Goal: Information Seeking & Learning: Learn about a topic

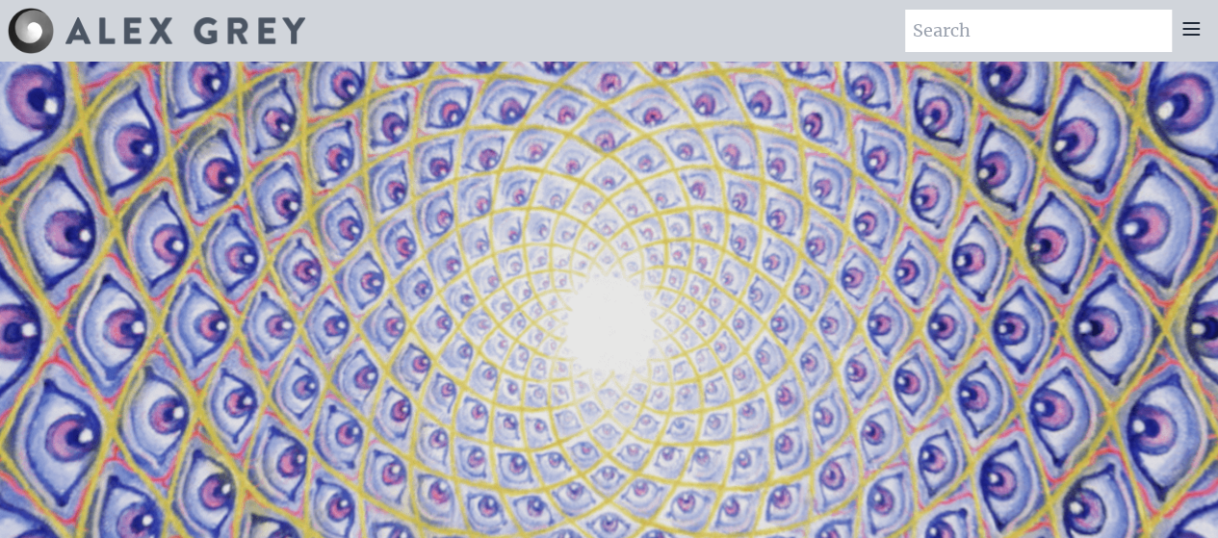
click at [1196, 28] on icon at bounding box center [1191, 29] width 15 height 12
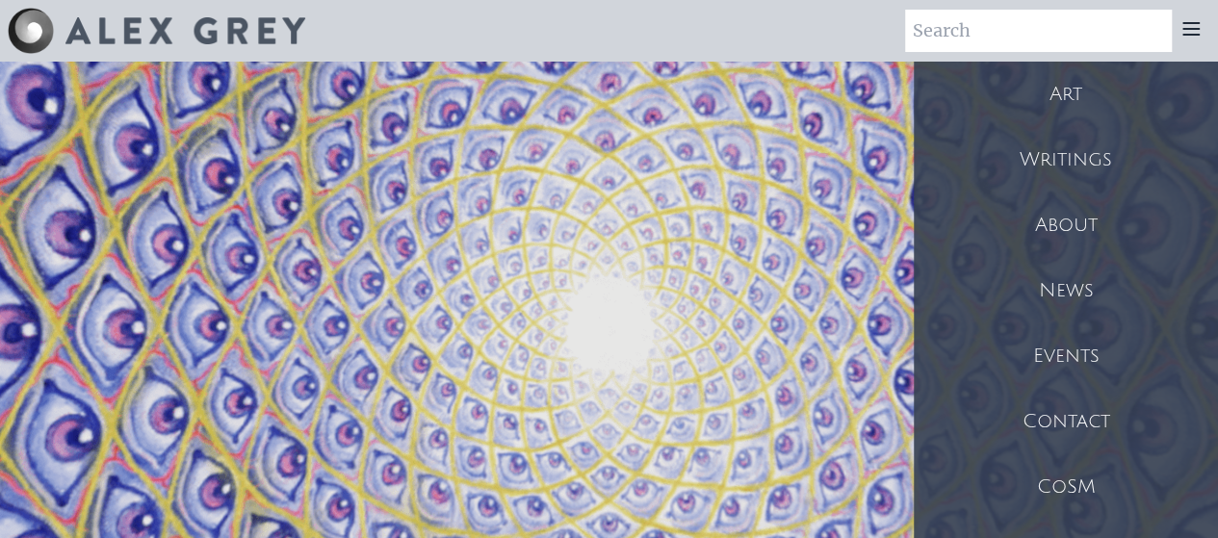
click at [1097, 97] on div "Art" at bounding box center [1066, 94] width 304 height 65
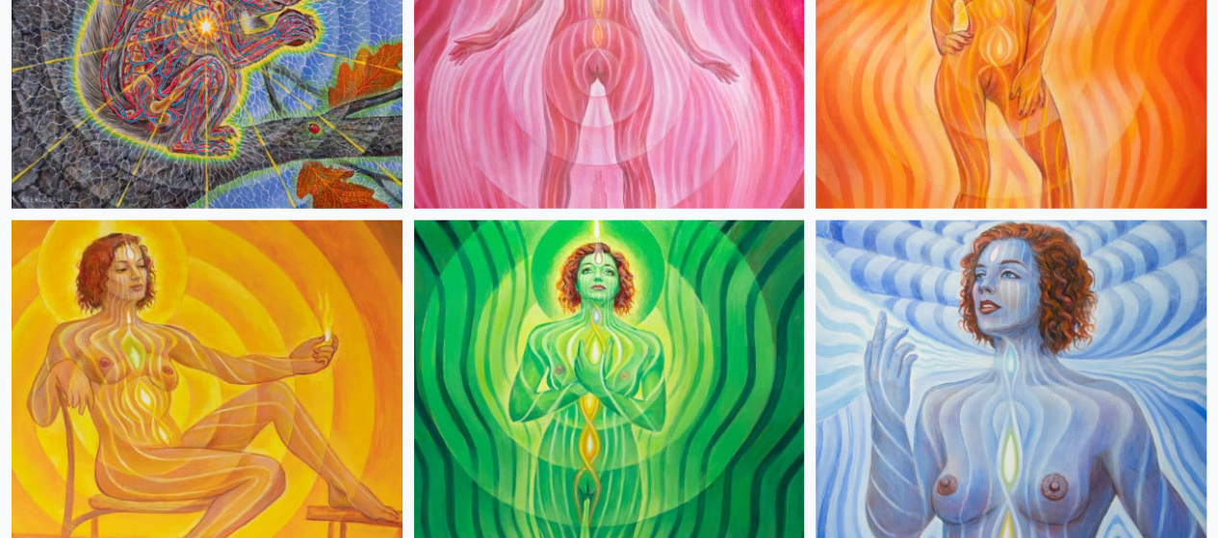
scroll to position [2600, 0]
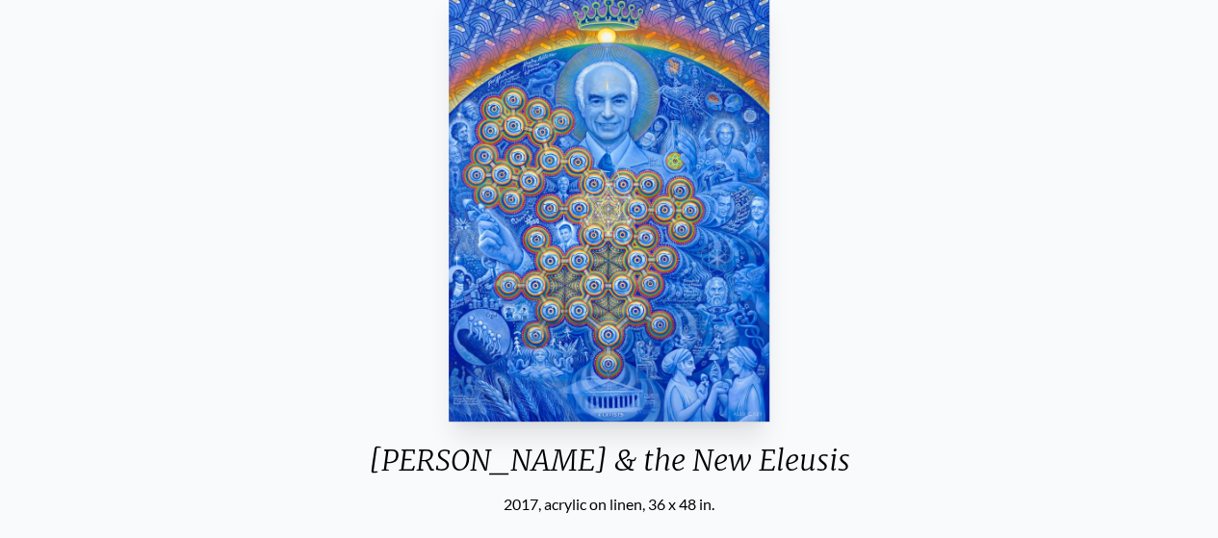
scroll to position [221, 0]
